Goal: Entertainment & Leisure: Consume media (video, audio)

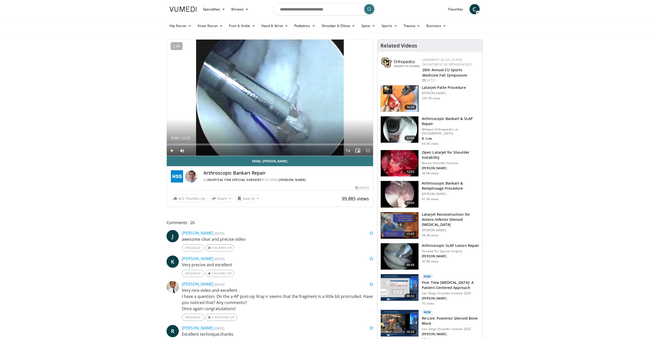
click at [203, 129] on div "10 seconds Tap to unmute" at bounding box center [270, 98] width 206 height 116
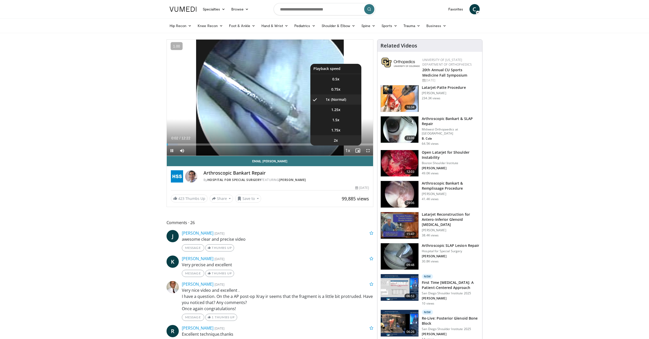
click at [346, 142] on li "2x" at bounding box center [335, 140] width 51 height 10
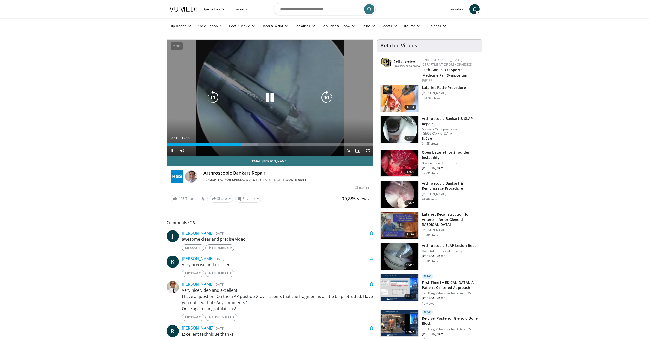
click at [308, 92] on div "10 seconds Tap to unmute" at bounding box center [270, 98] width 206 height 116
click at [229, 80] on div "10 seconds Tap to unmute" at bounding box center [270, 98] width 206 height 116
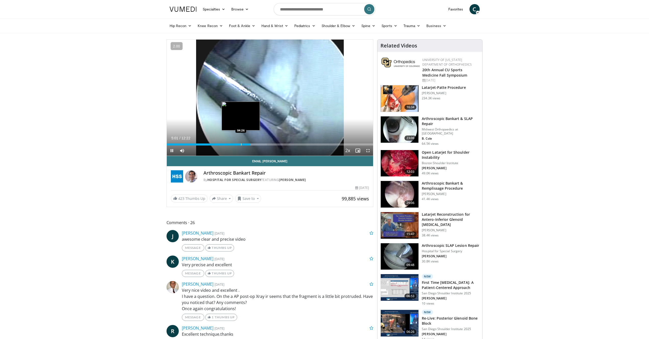
click at [241, 145] on div "Progress Bar" at bounding box center [241, 144] width 1 height 2
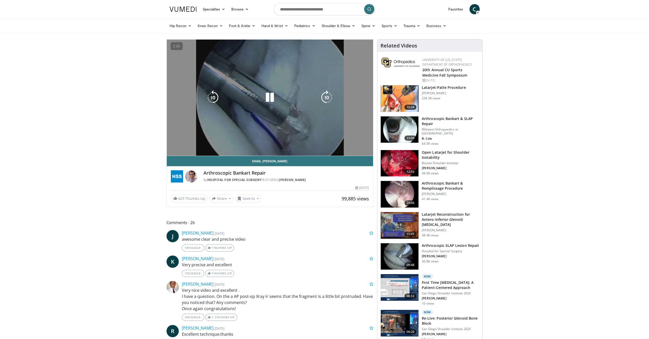
click at [212, 67] on div "10 seconds Tap to unmute" at bounding box center [270, 98] width 206 height 116
